Goal: Navigation & Orientation: Find specific page/section

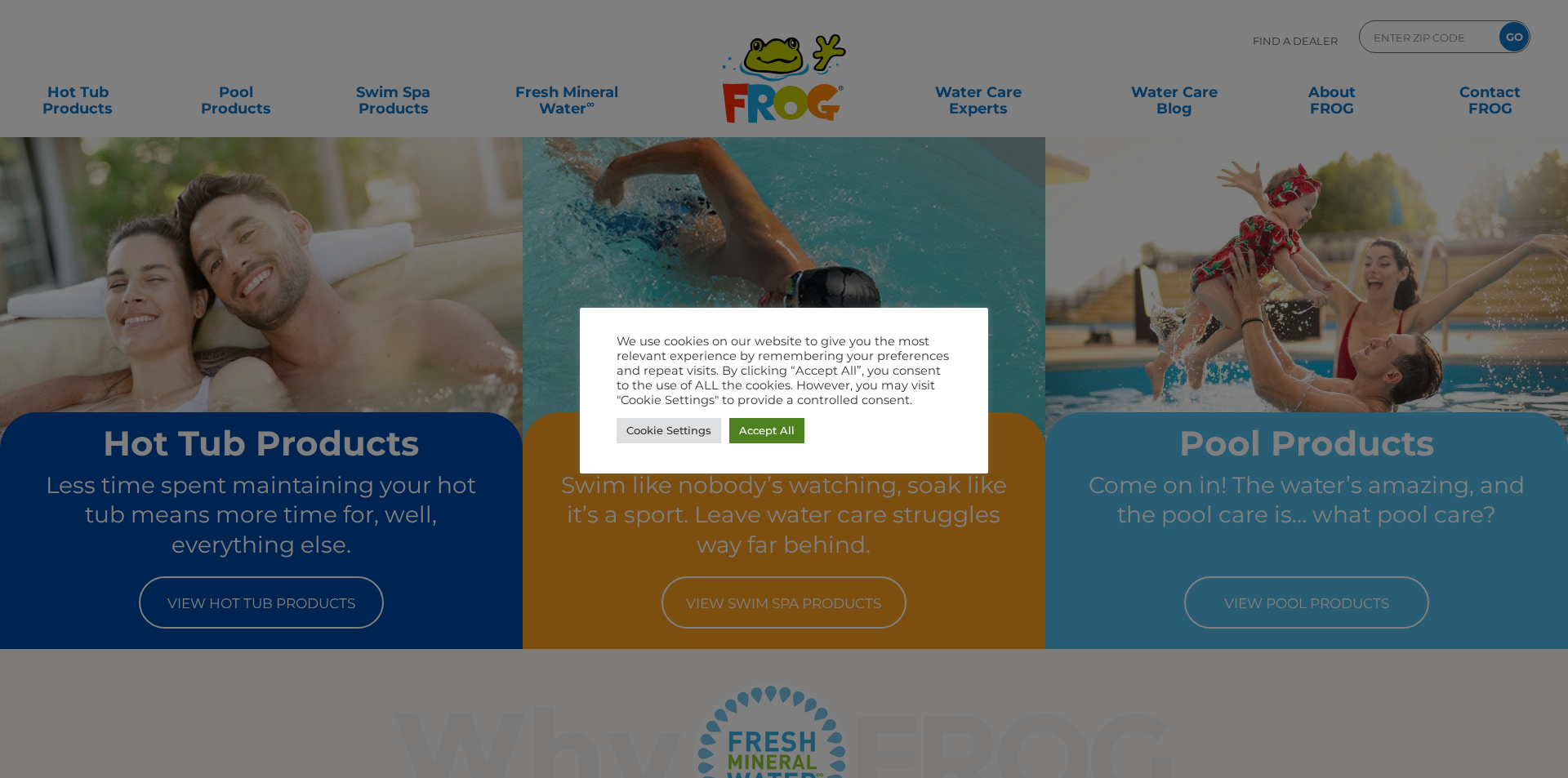
click at [781, 436] on link "Accept All" at bounding box center [767, 431] width 75 height 25
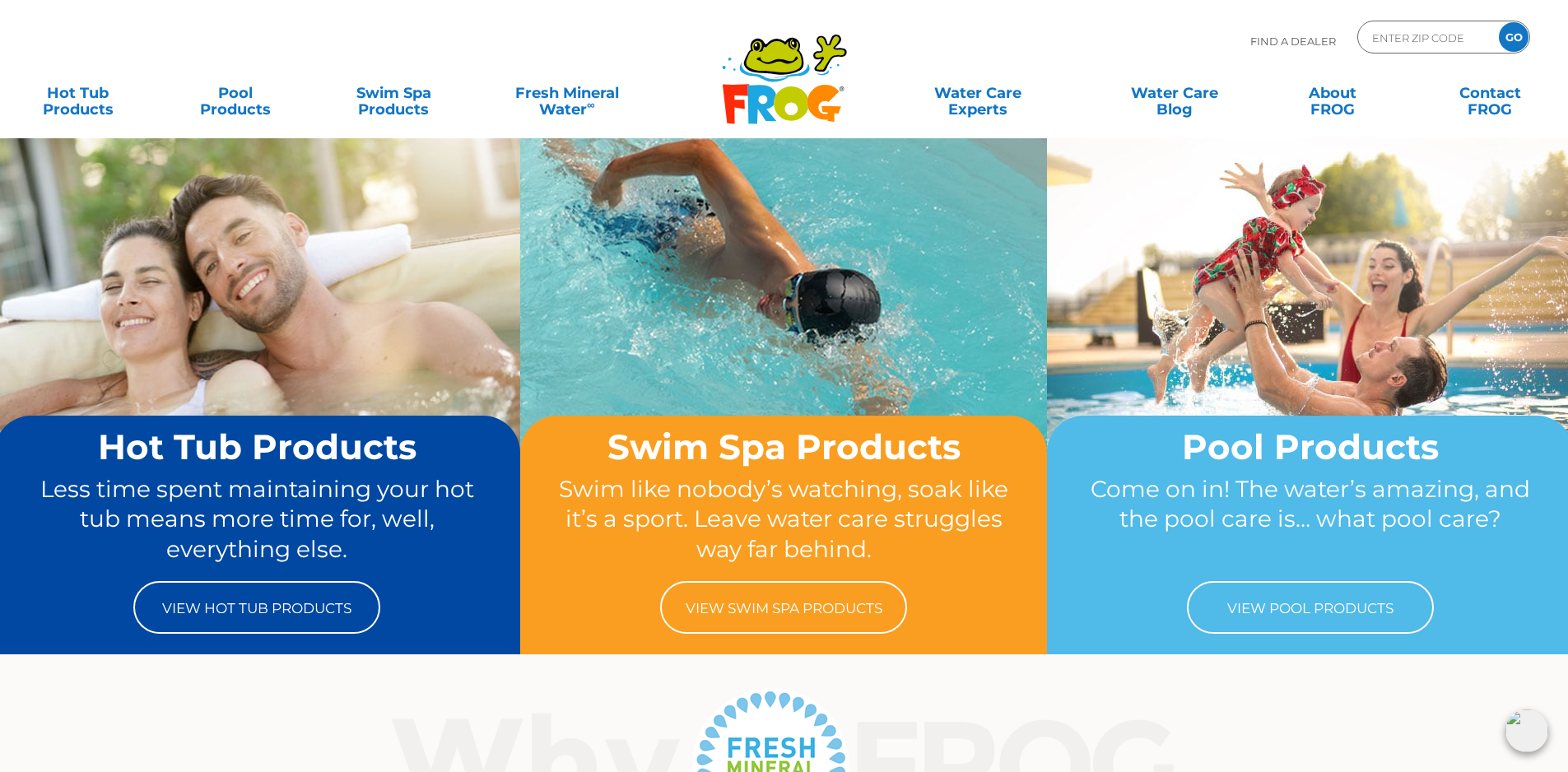
click at [797, 89] on icon at bounding box center [791, 103] width 34 height 34
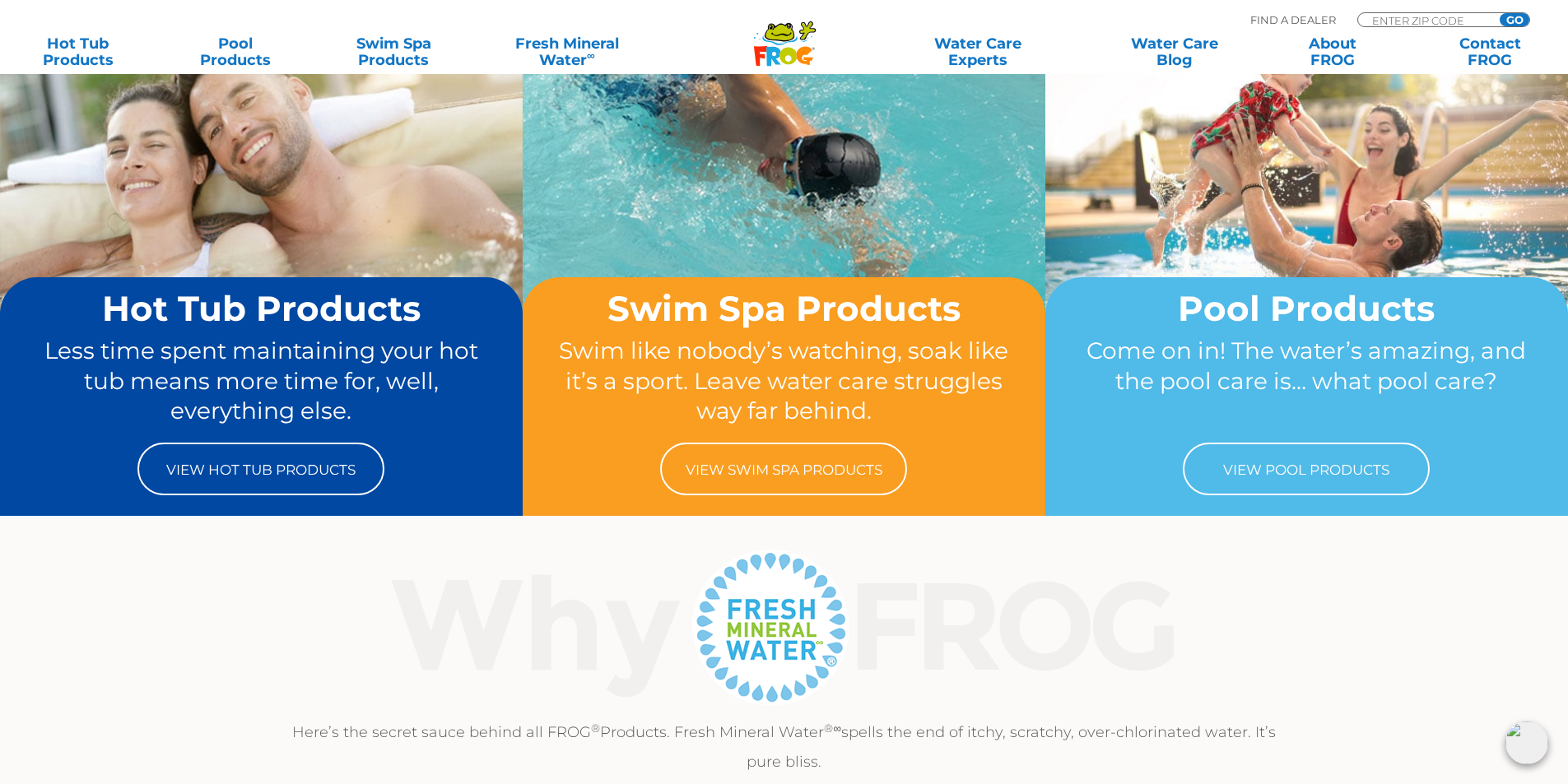
scroll to position [82, 0]
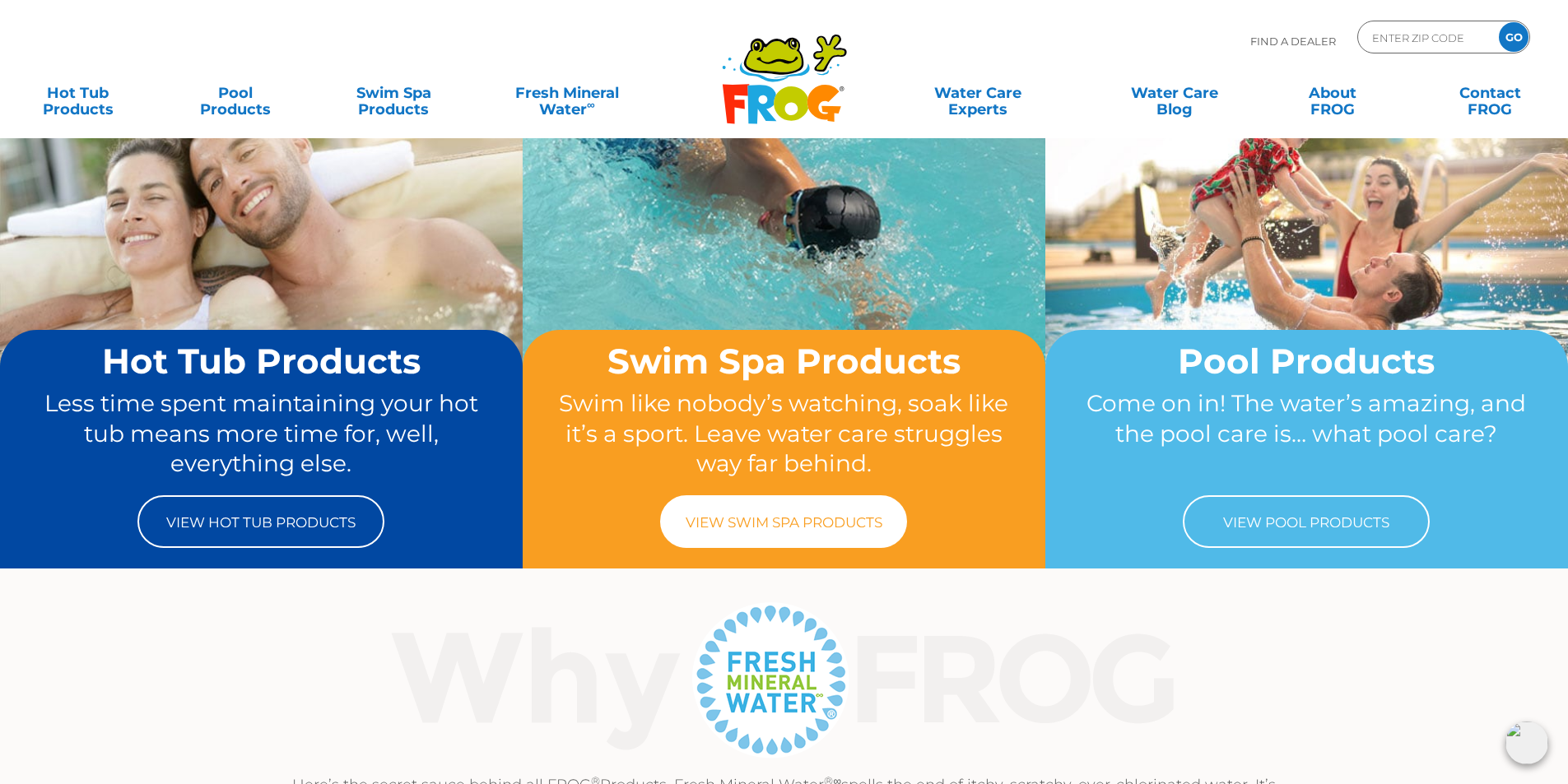
click at [783, 507] on link "View Swim Spa Products" at bounding box center [783, 521] width 247 height 53
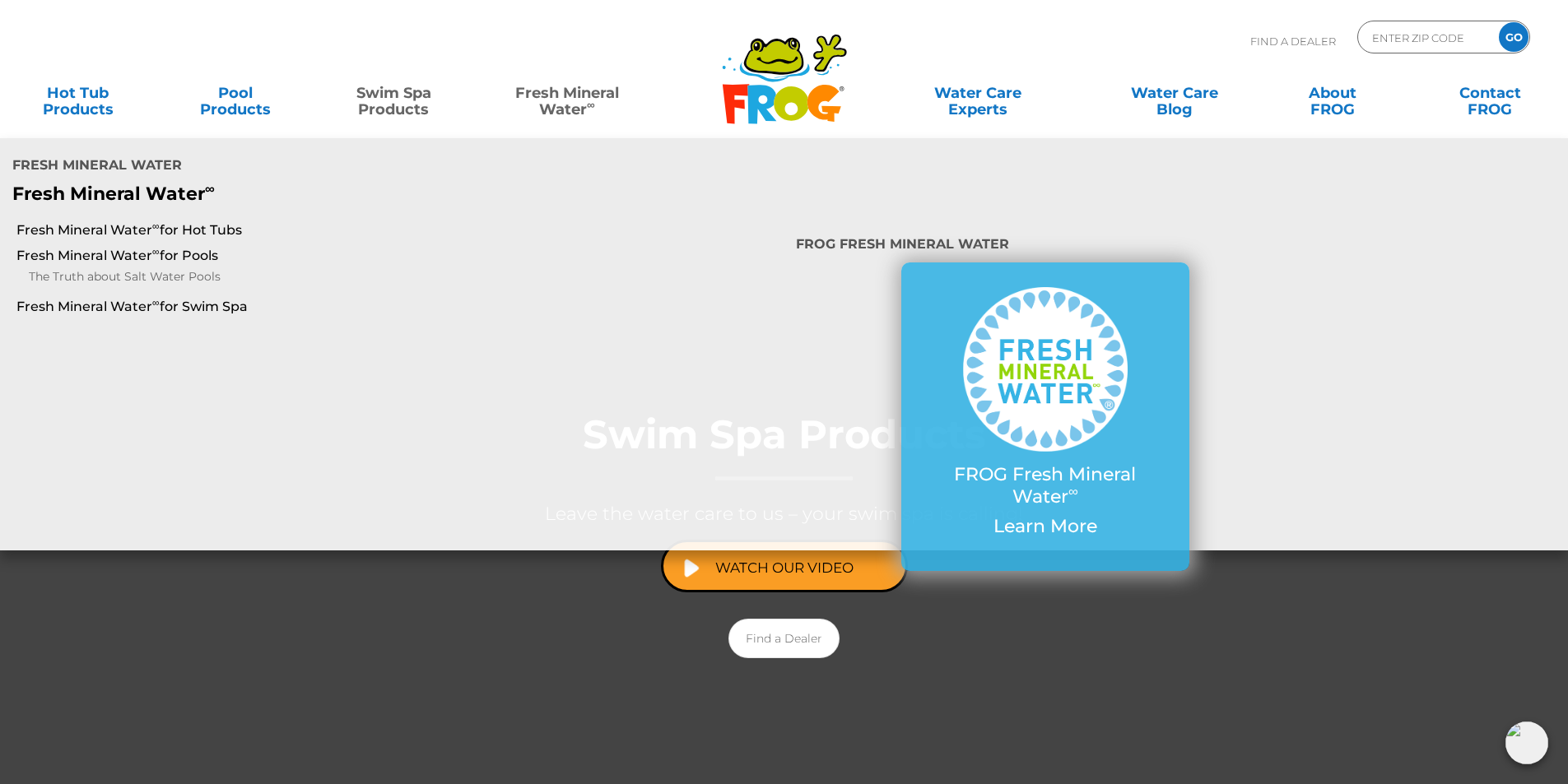
click at [569, 102] on link "Fresh Mineral Water ∞" at bounding box center [566, 92] width 154 height 33
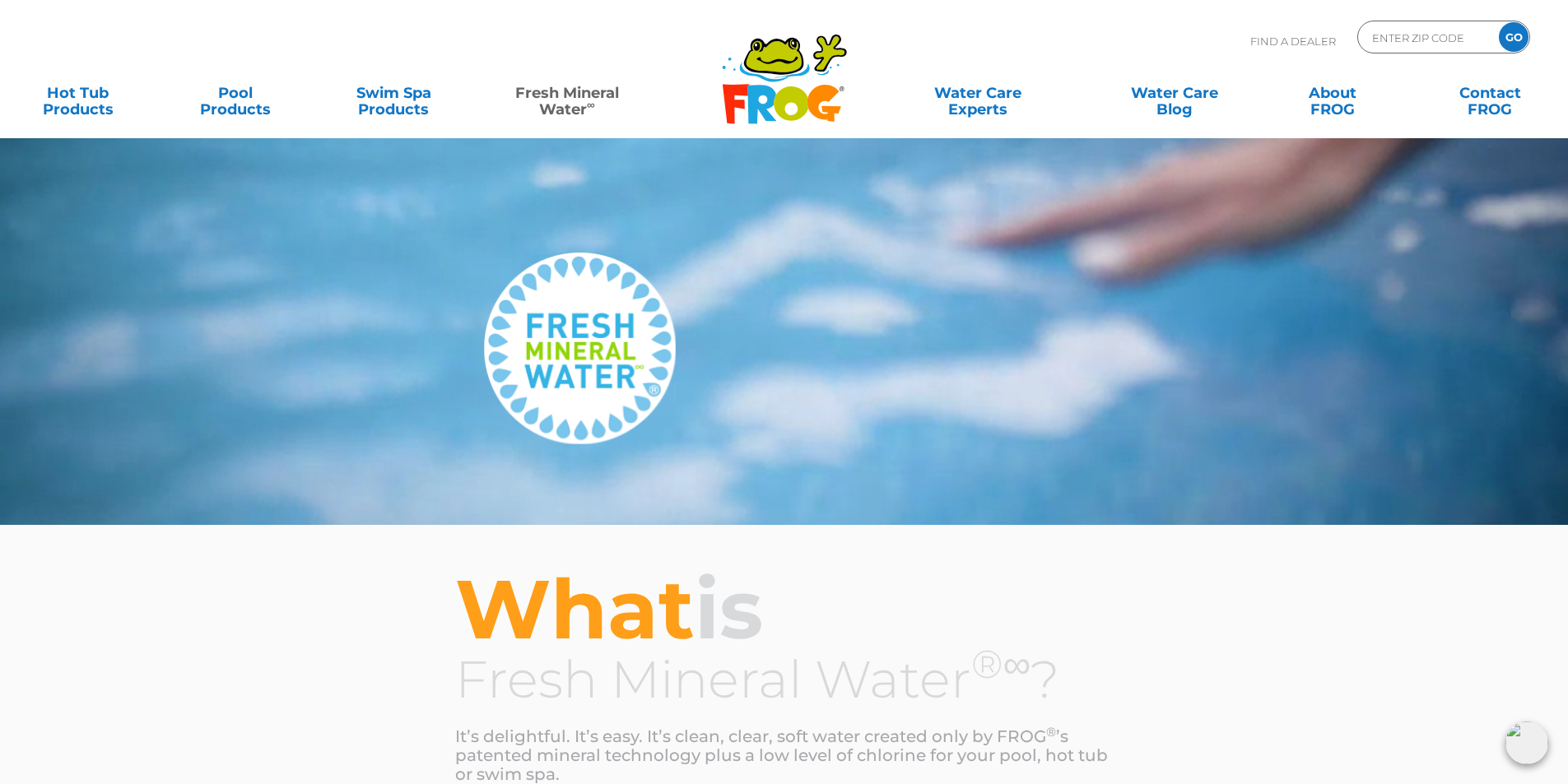
click at [772, 87] on icon ".st130{clip-path:url(#SVGID_2_);fill-rule:evenodd;clip-rule:evenodd;fill:#C3CC0…" at bounding box center [784, 79] width 127 height 92
